Goal: Find specific page/section: Find specific page/section

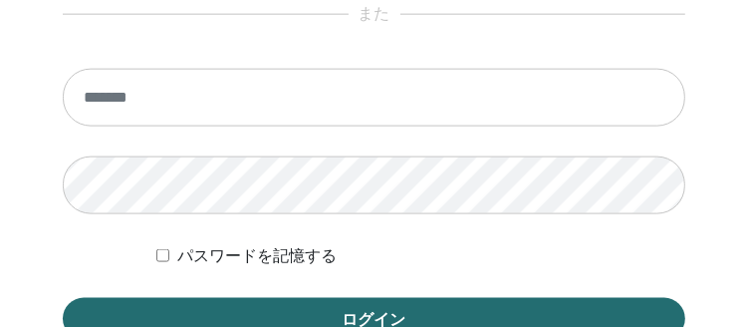
scroll to position [1333, 0]
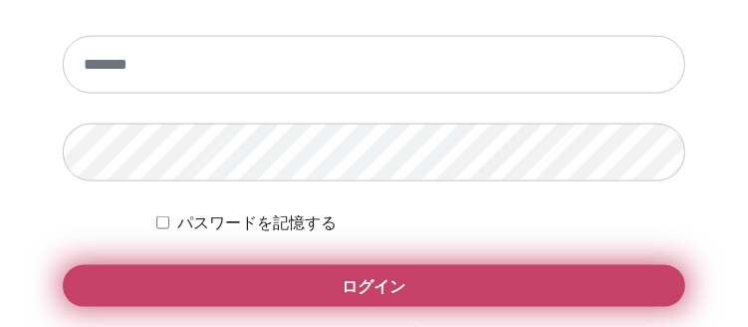
type input "**********"
click at [398, 278] on span "ログイン" at bounding box center [375, 286] width 64 height 21
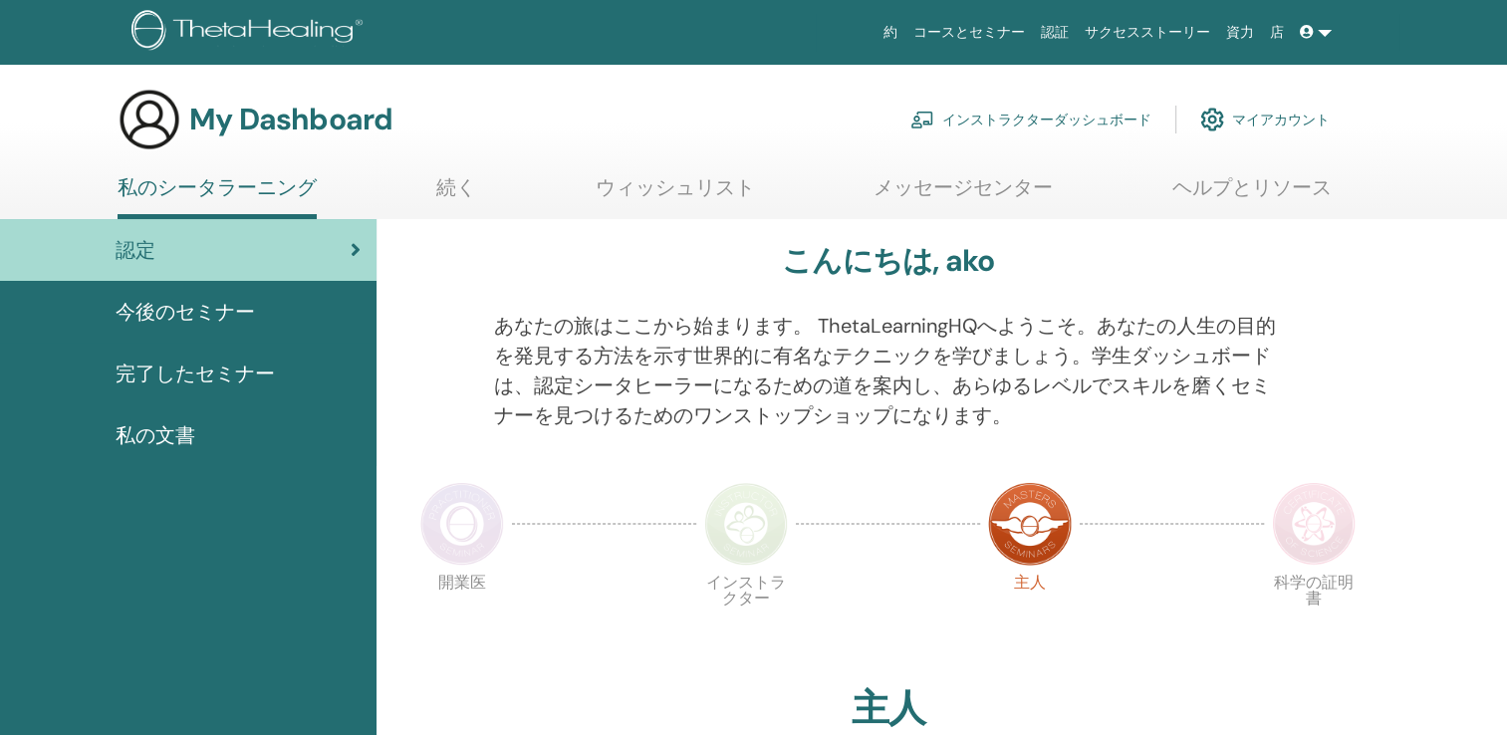
click at [1055, 123] on link "インストラクターダッシュボード" at bounding box center [1030, 120] width 241 height 44
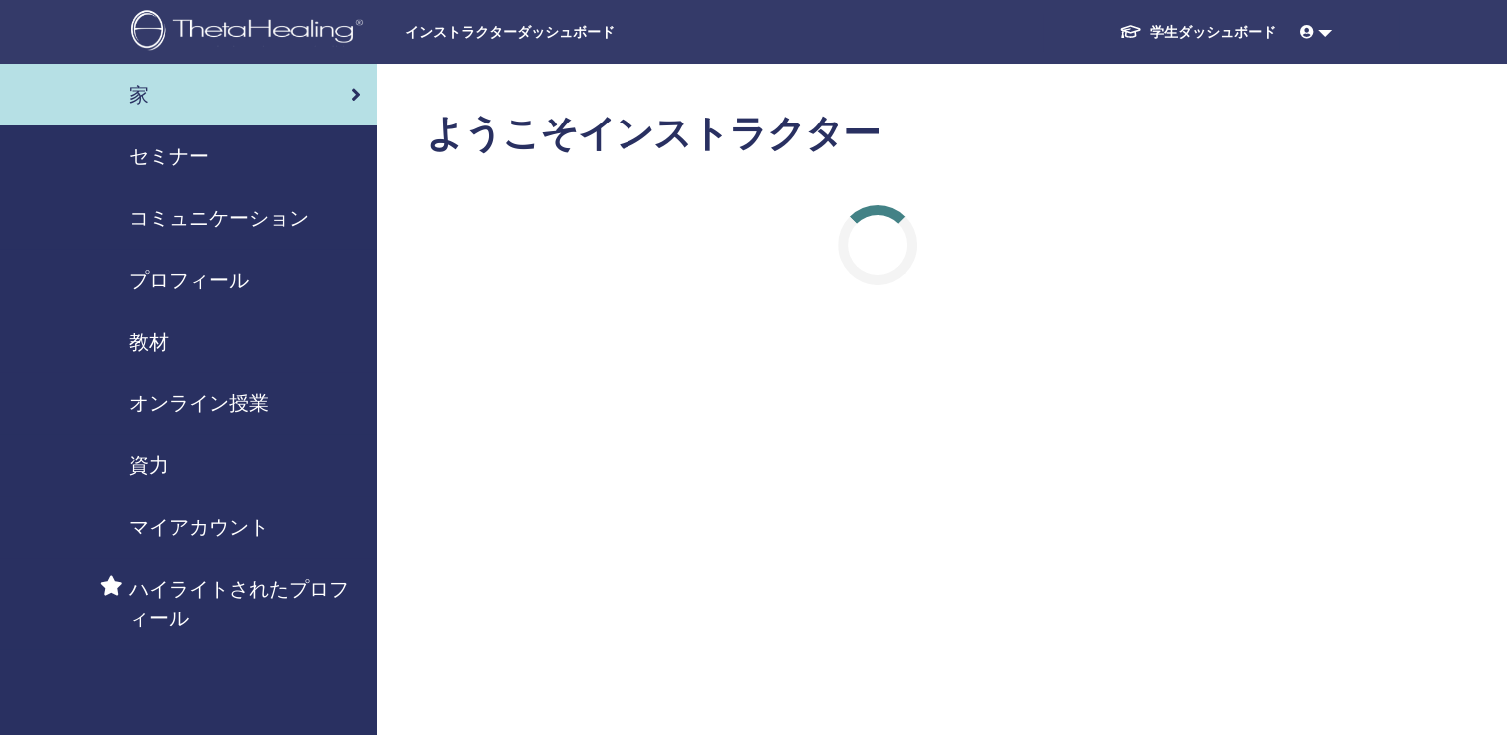
click at [159, 345] on span "教材" at bounding box center [149, 342] width 40 height 30
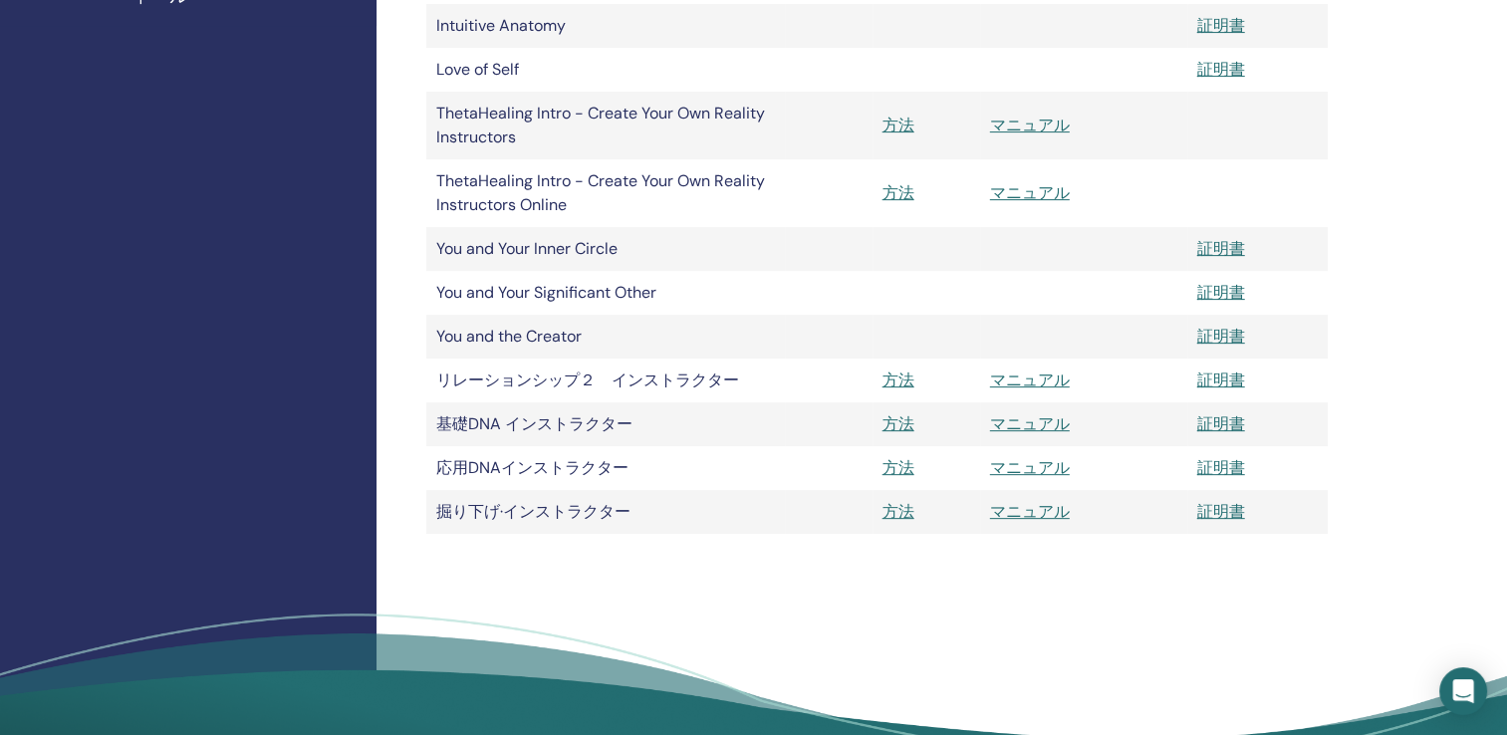
scroll to position [697, 0]
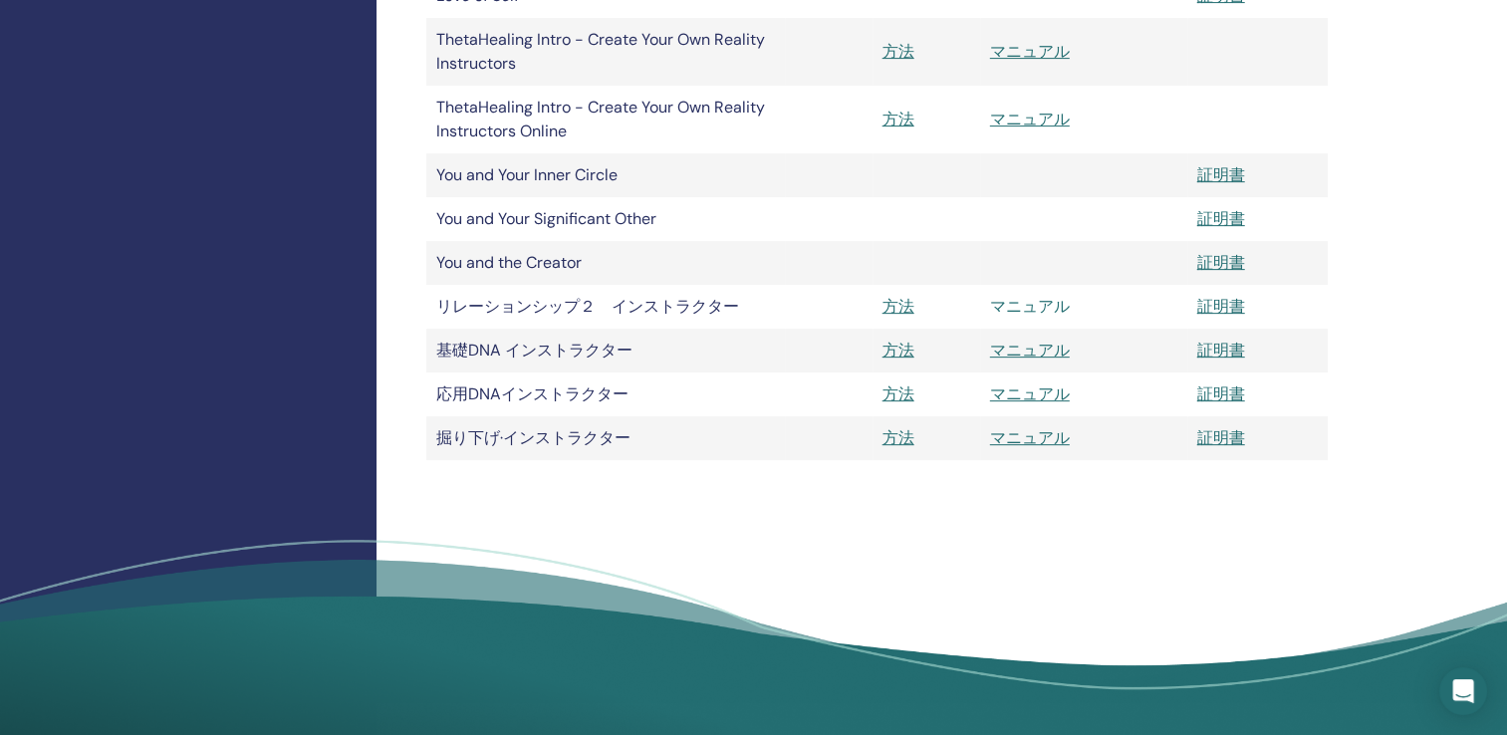
click at [1012, 306] on link "マニュアル" at bounding box center [1030, 306] width 80 height 21
